Goal: Check status

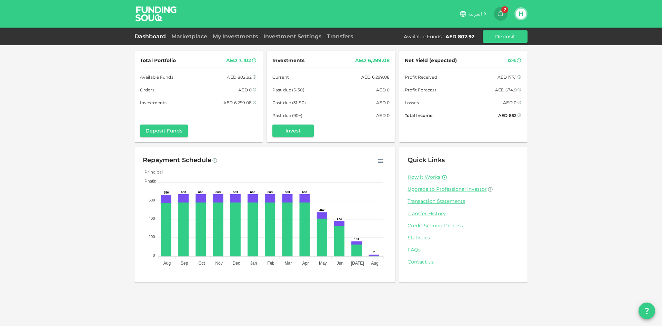
click at [500, 12] on icon "button" at bounding box center [500, 14] width 8 height 8
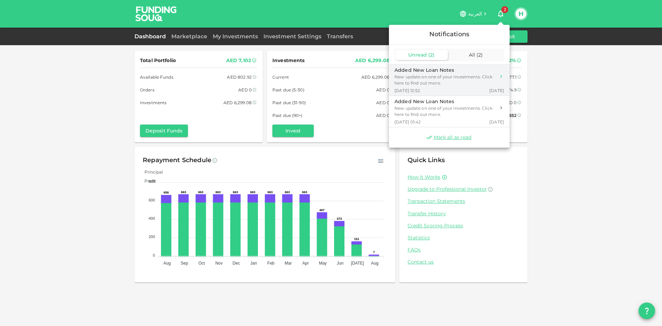
click at [440, 80] on div "New update on one of your investments. Click here to find out more." at bounding box center [444, 80] width 101 height 12
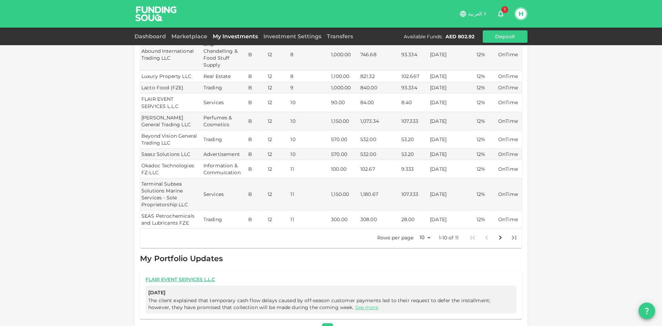
scroll to position [122, 0]
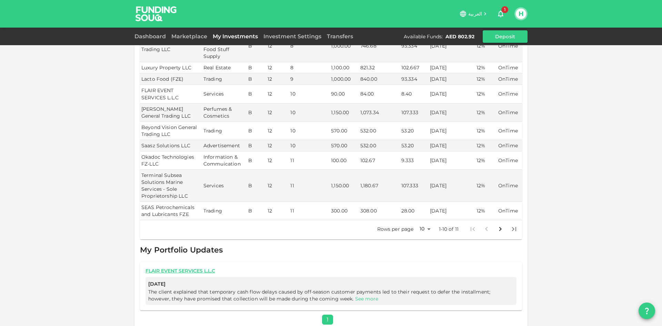
click at [355, 295] on link "See more" at bounding box center [366, 298] width 23 height 6
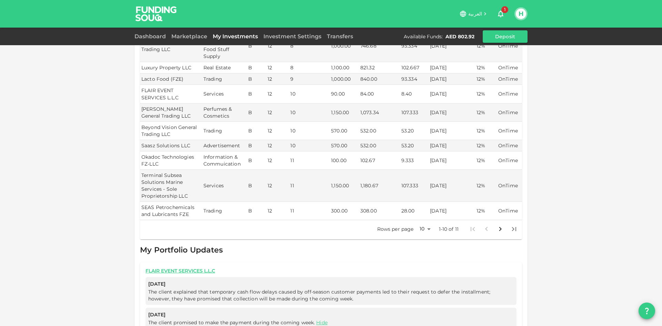
scroll to position [145, 0]
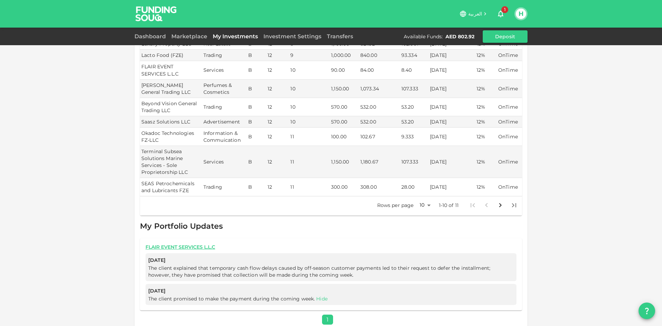
click at [320, 295] on link "Hide" at bounding box center [321, 298] width 11 height 6
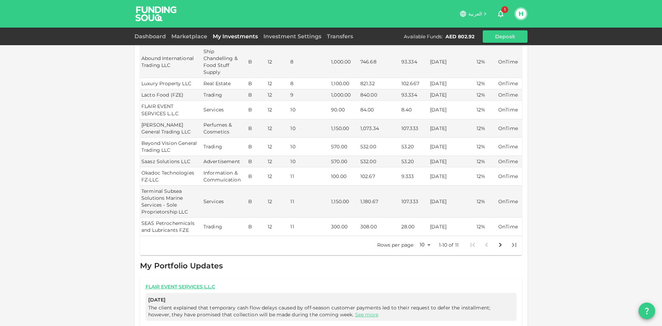
scroll to position [122, 0]
